Goal: Use online tool/utility: Utilize a website feature to perform a specific function

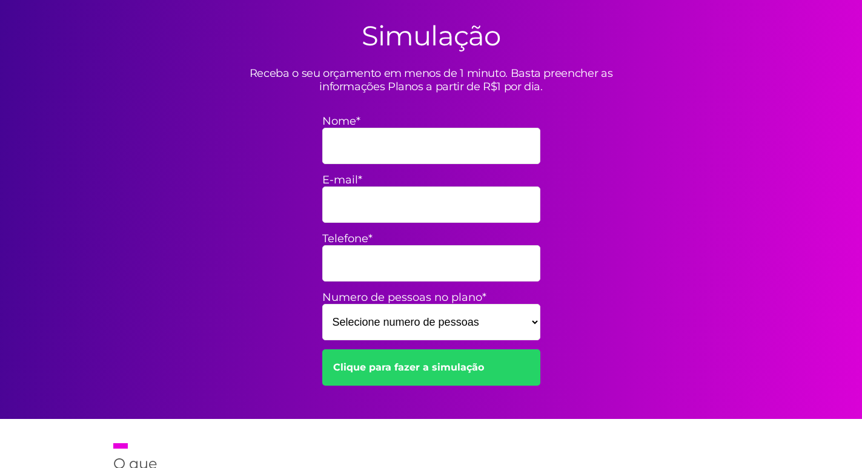
scroll to position [363, 0]
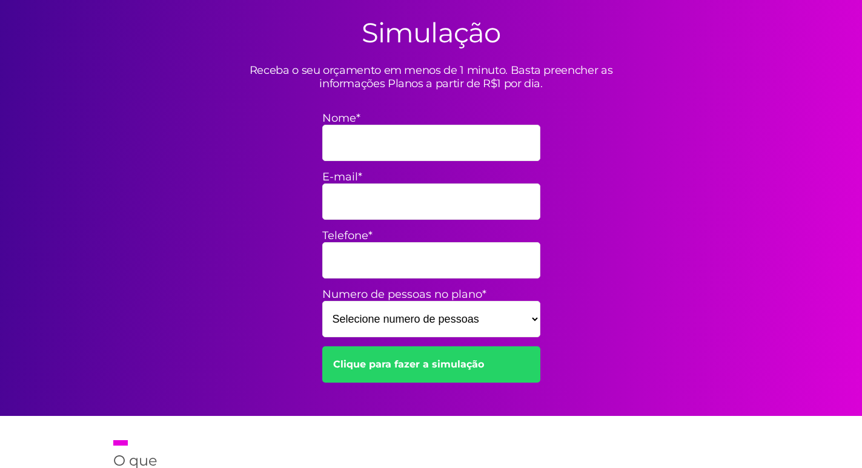
click at [495, 307] on select "Selecione numero de pessoas 1 2 3 4 5 6 7 8 9 10 11 12 13 14 15" at bounding box center [431, 319] width 218 height 36
select select "6"
click at [322, 301] on select "Selecione numero de pessoas 1 2 3 4 5 6 7 8 9 10 11 12 13 14 15" at bounding box center [431, 319] width 218 height 36
click at [441, 359] on link "Clique para fazer a simulação" at bounding box center [431, 365] width 218 height 36
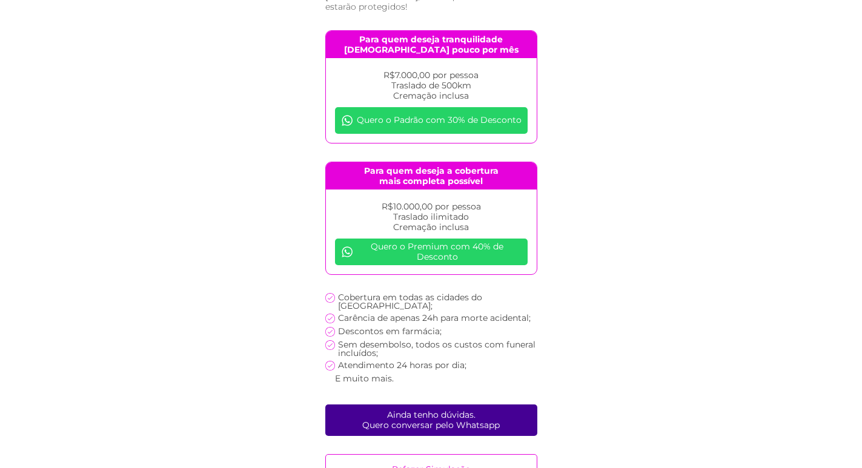
scroll to position [140, 0]
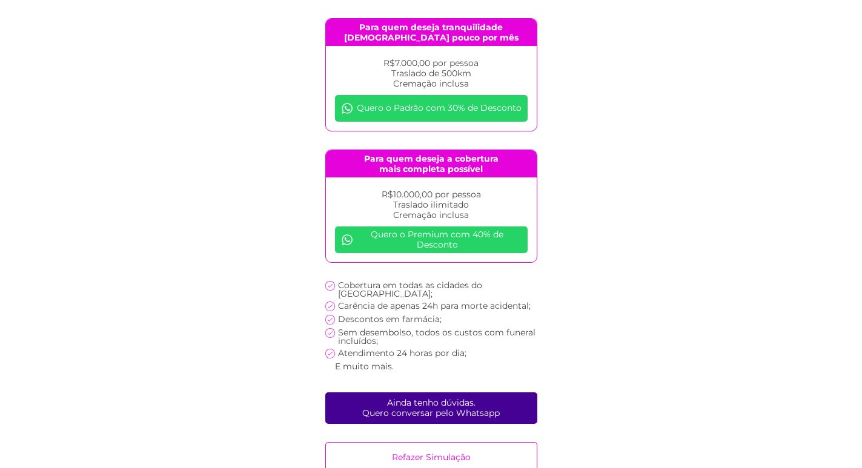
click at [449, 393] on link "Ainda tenho dúvidas. Quero conversar pelo Whatsapp" at bounding box center [431, 409] width 212 height 32
